Goal: Task Accomplishment & Management: Complete application form

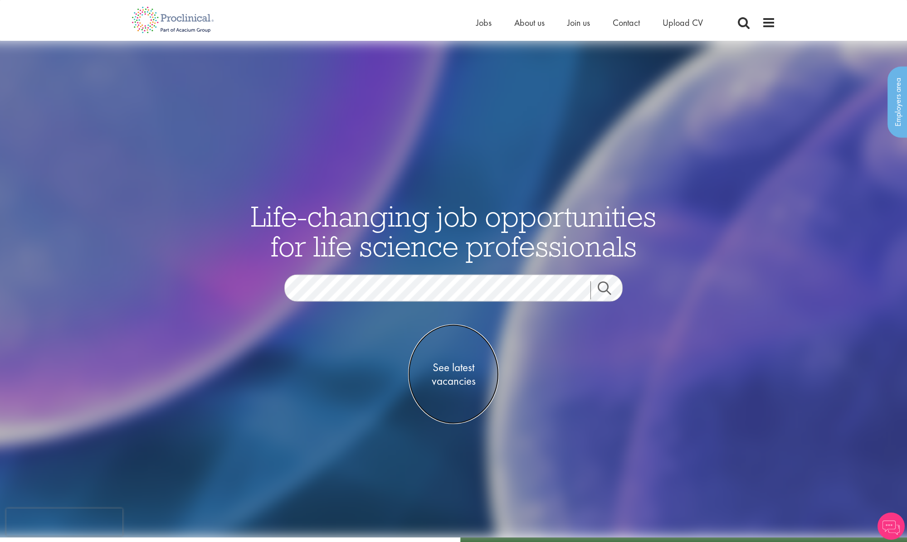
click at [459, 366] on span "See latest vacancies" at bounding box center [453, 374] width 91 height 27
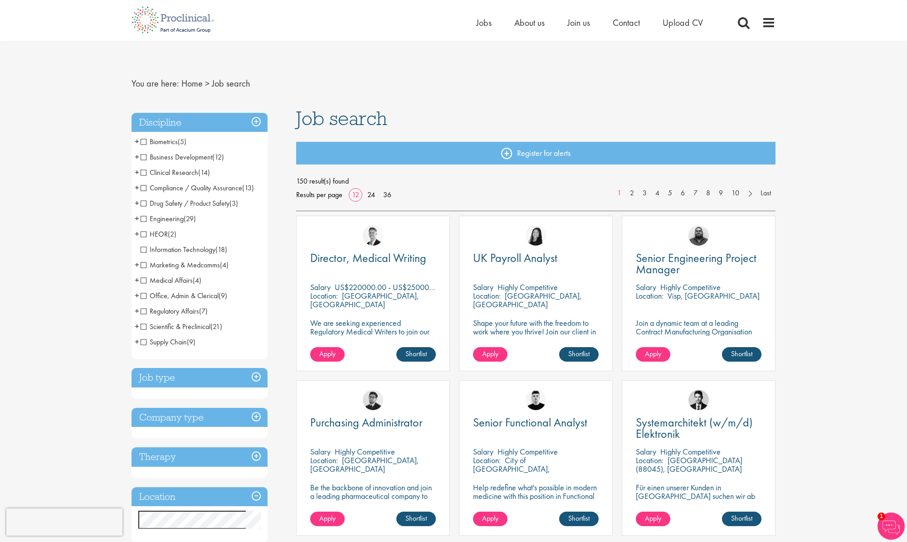
click at [143, 326] on span "Scientific & Preclinical" at bounding box center [176, 327] width 70 height 10
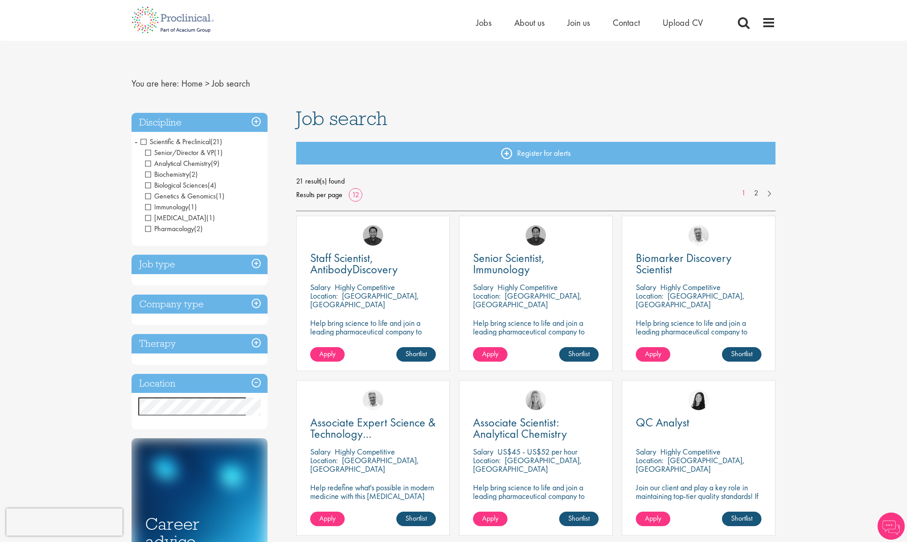
scroll to position [2, 0]
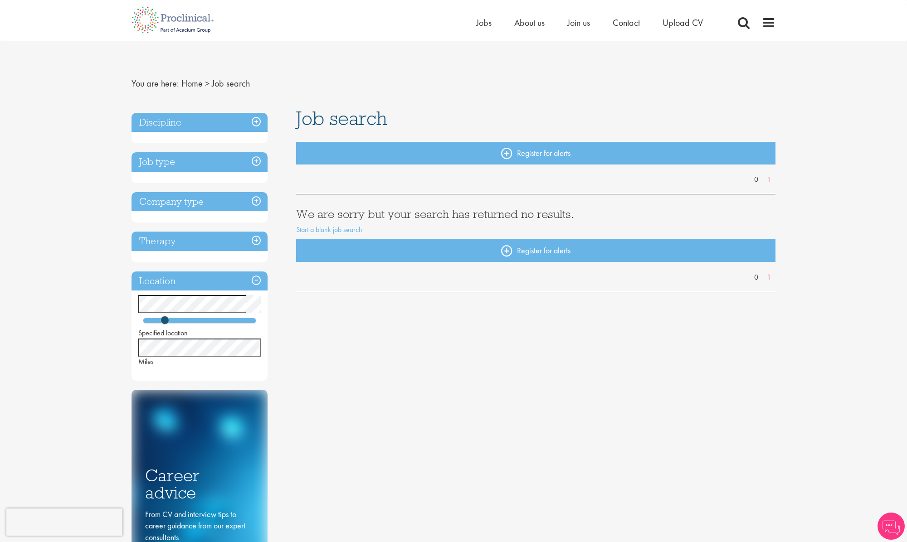
click at [252, 161] on h3 "Job type" at bounding box center [200, 162] width 136 height 20
click at [256, 123] on h3 "Discipline" at bounding box center [200, 123] width 136 height 20
click at [254, 243] on h3 "Therapy" at bounding box center [200, 242] width 136 height 20
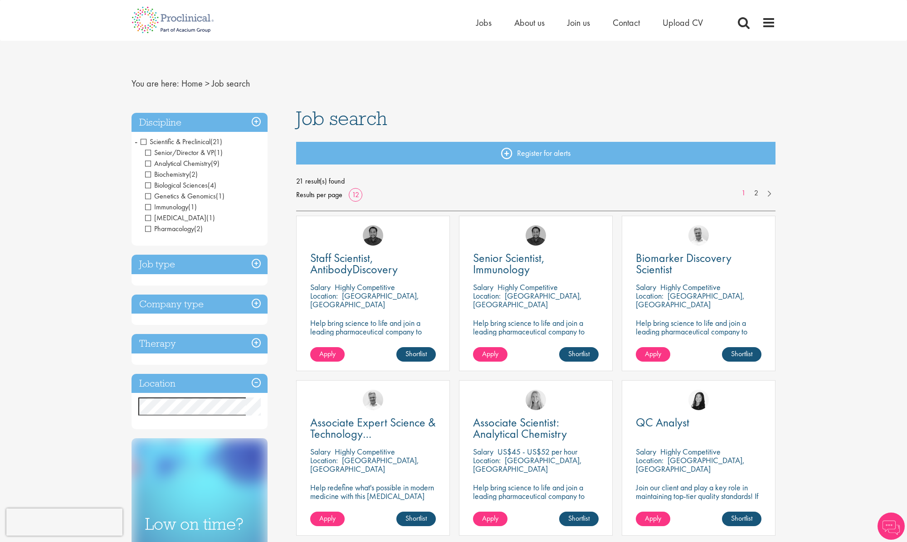
click at [259, 265] on h3 "Job type" at bounding box center [200, 265] width 136 height 20
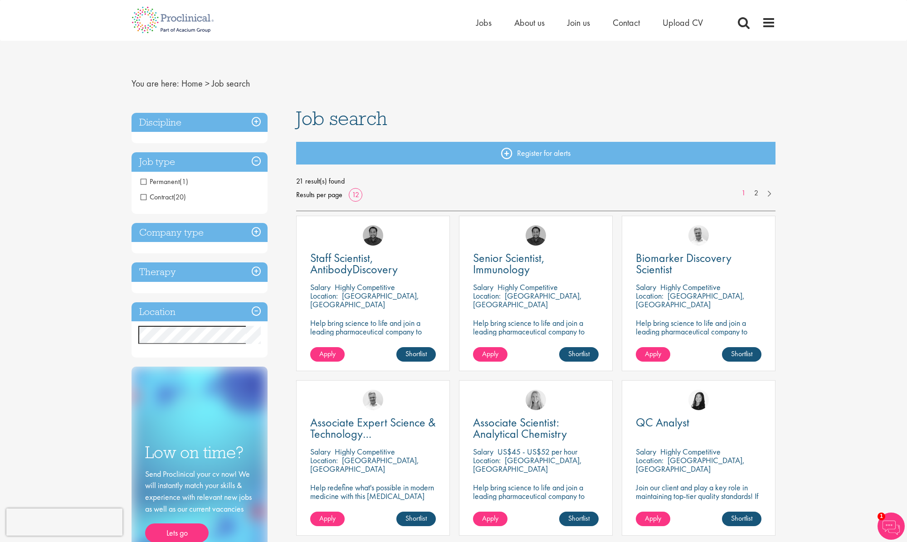
click at [254, 232] on h3 "Company type" at bounding box center [200, 233] width 136 height 20
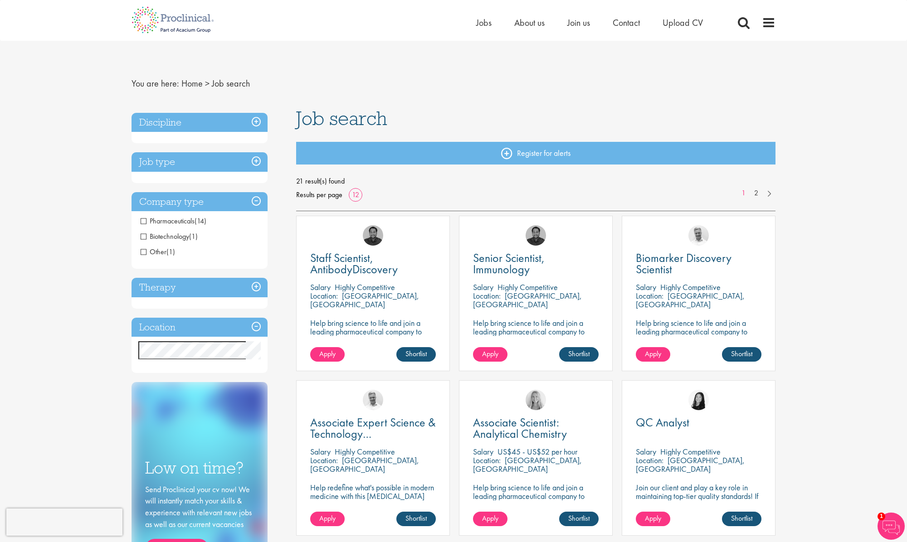
click at [257, 279] on h3 "Therapy" at bounding box center [200, 288] width 136 height 20
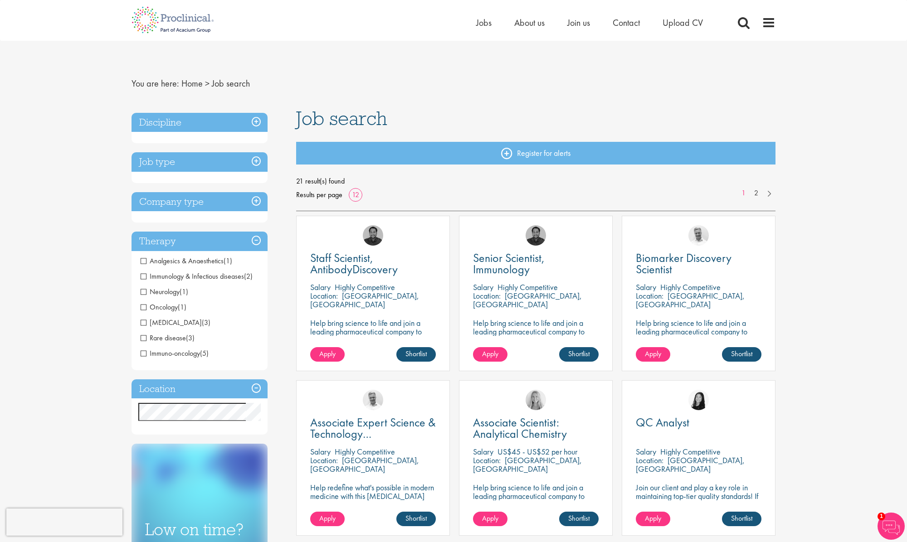
click at [147, 278] on span "Immunology & Infectious diseases" at bounding box center [192, 277] width 103 height 10
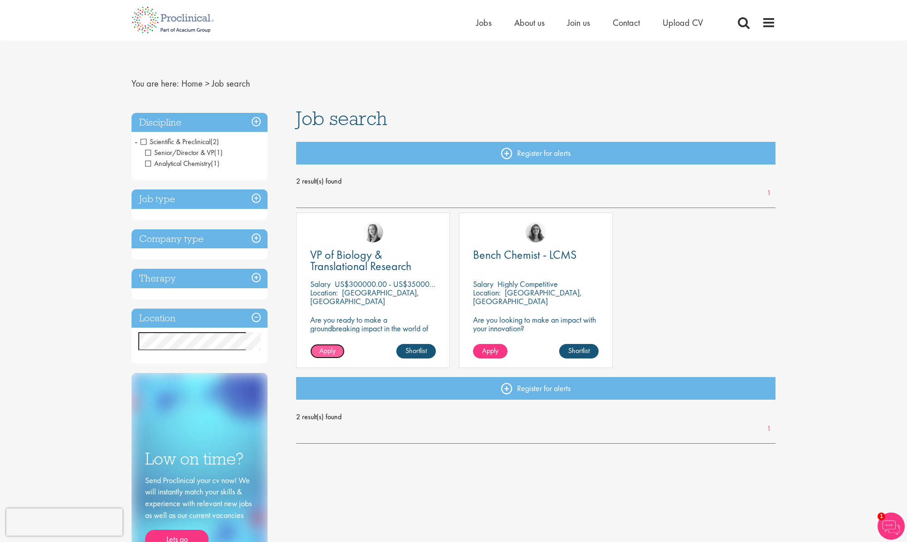
click at [332, 355] on span "Apply" at bounding box center [327, 351] width 16 height 10
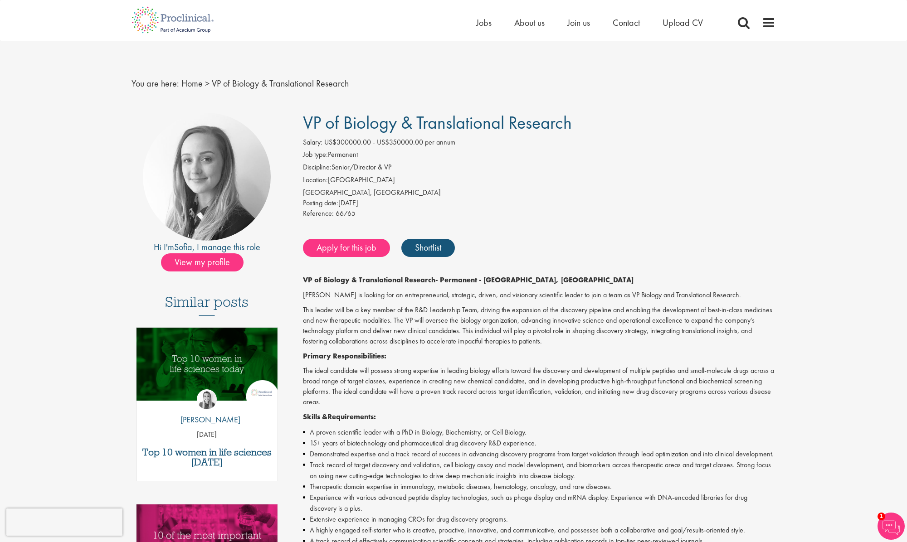
drag, startPoint x: 360, startPoint y: 213, endPoint x: 383, endPoint y: 102, distance: 113.5
click at [363, 203] on div "Salary: US$300000.00 - US$350000.00 per annum Job type: Permanent Discipline: S…" at bounding box center [539, 179] width 487 height 84
